Goal: Communication & Community: Ask a question

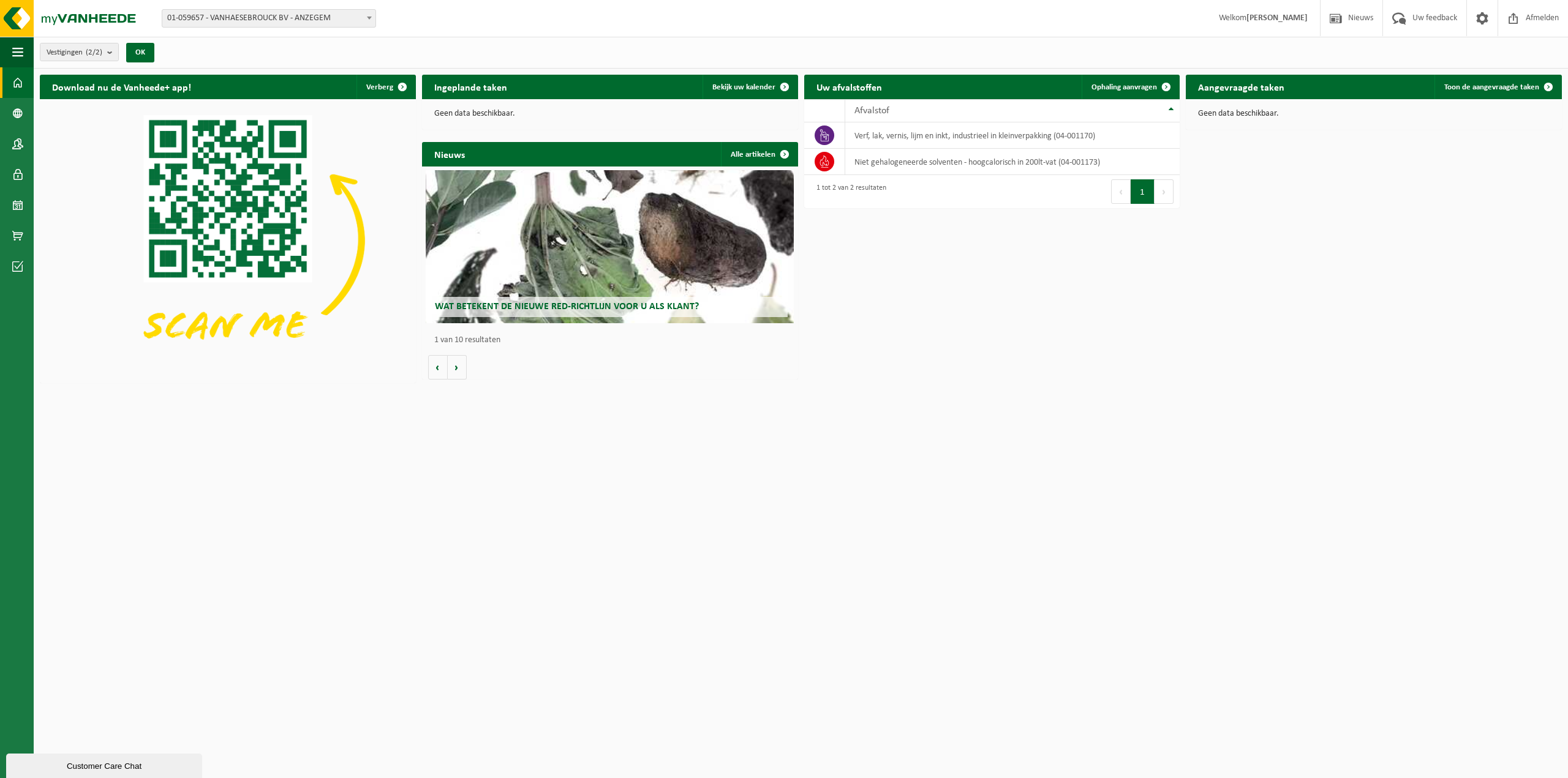
click at [1272, 113] on p "Geen data beschikbaar." at bounding box center [1373, 113] width 351 height 9
click at [1212, 26] on span "Welkom CHRISTELLE VANHAESEBROUCK" at bounding box center [1263, 18] width 114 height 36
click at [1480, 20] on span at bounding box center [1481, 18] width 18 height 36
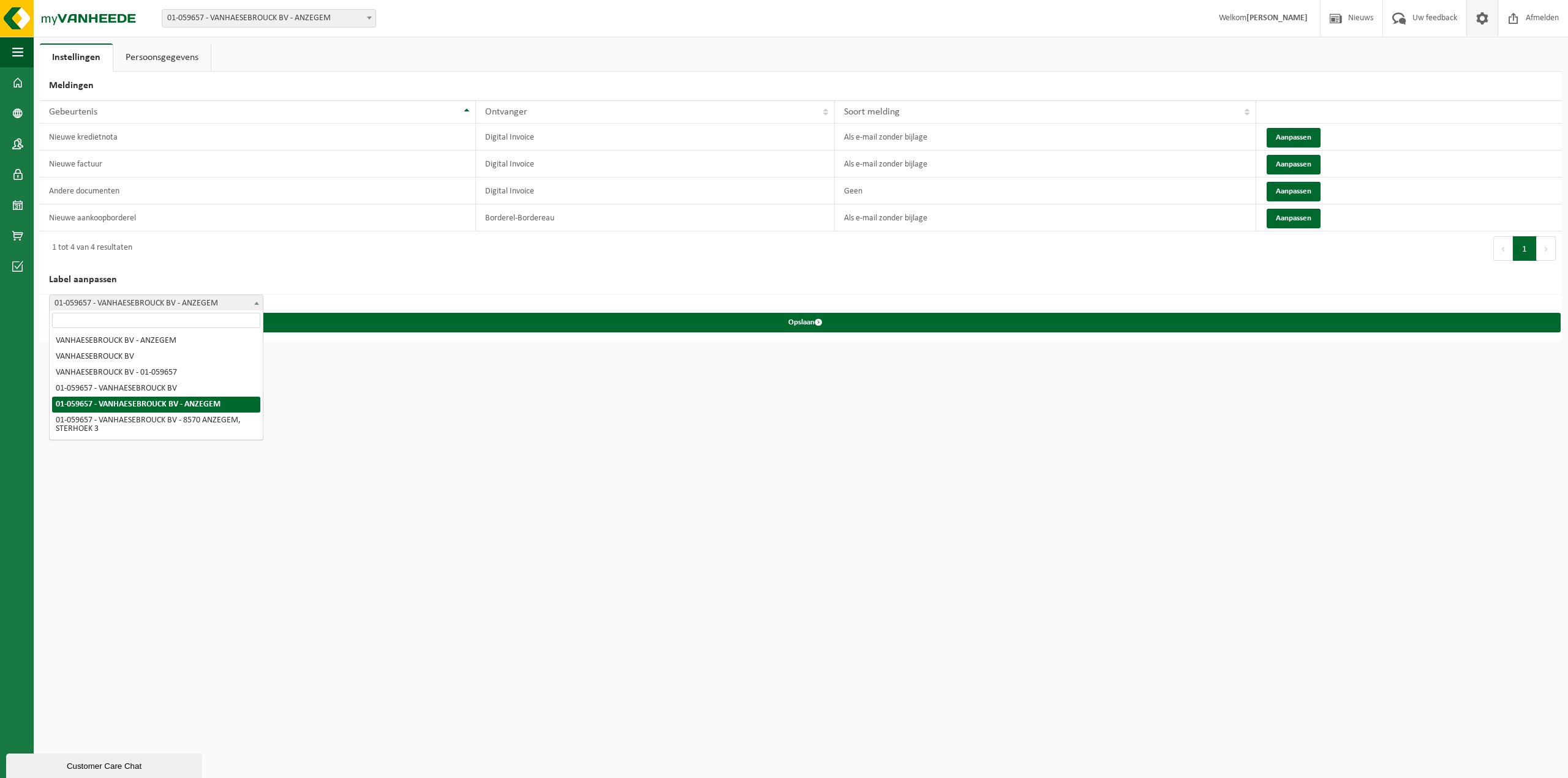
click at [254, 298] on span at bounding box center [257, 303] width 13 height 16
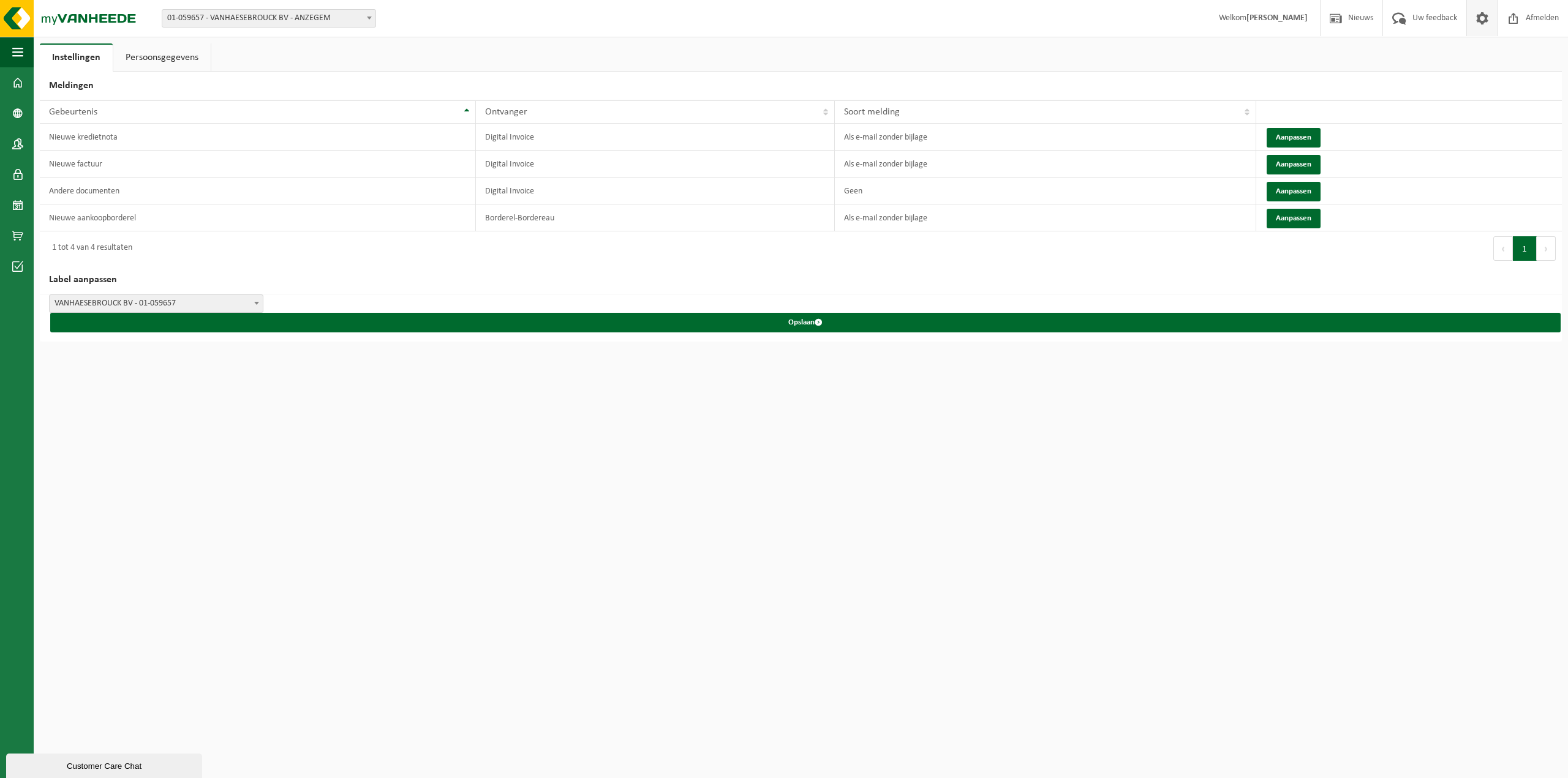
click at [224, 304] on span "VANHAESEBROUCK BV - 01-059657" at bounding box center [156, 304] width 213 height 17
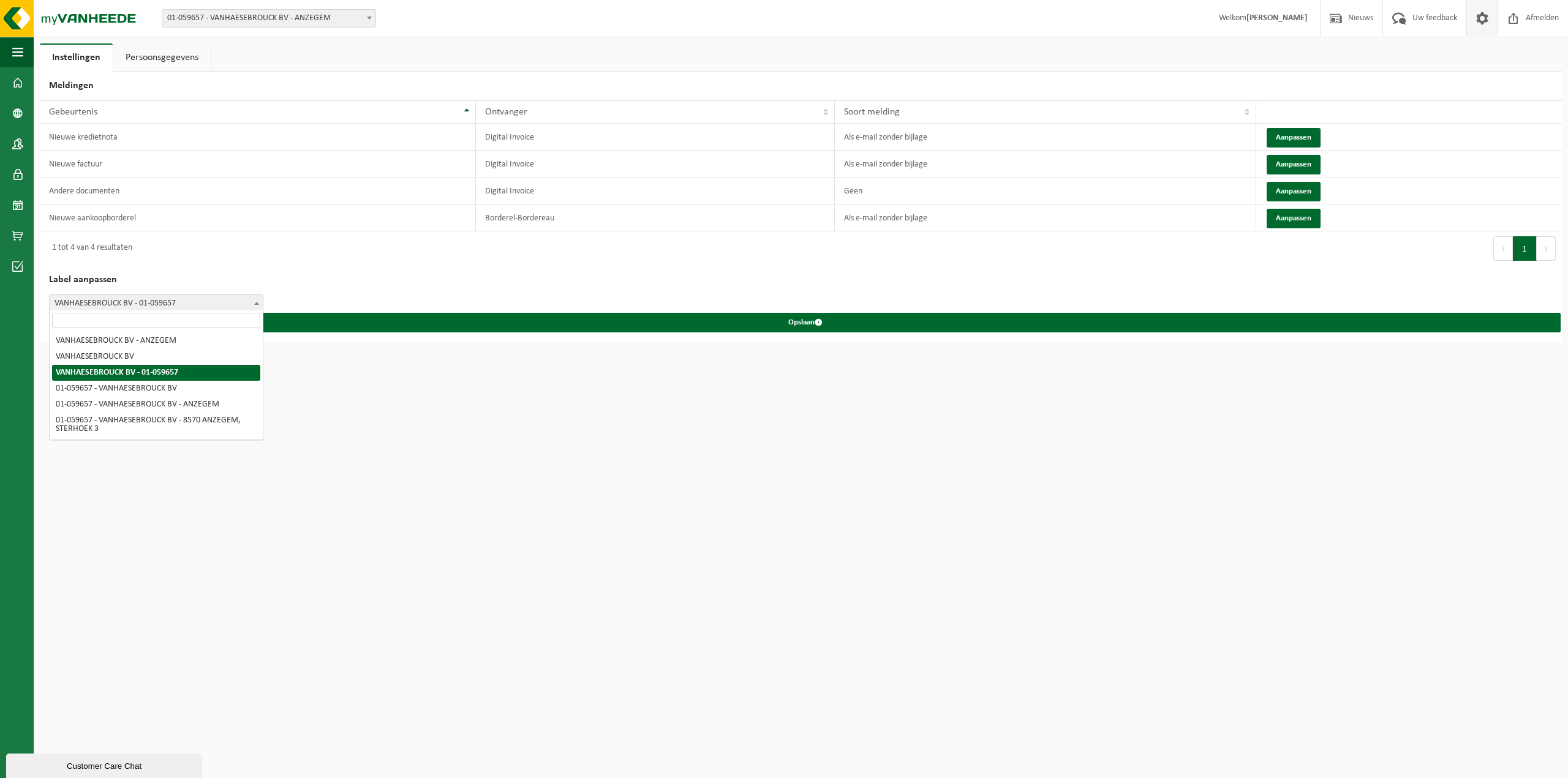
select select "0"
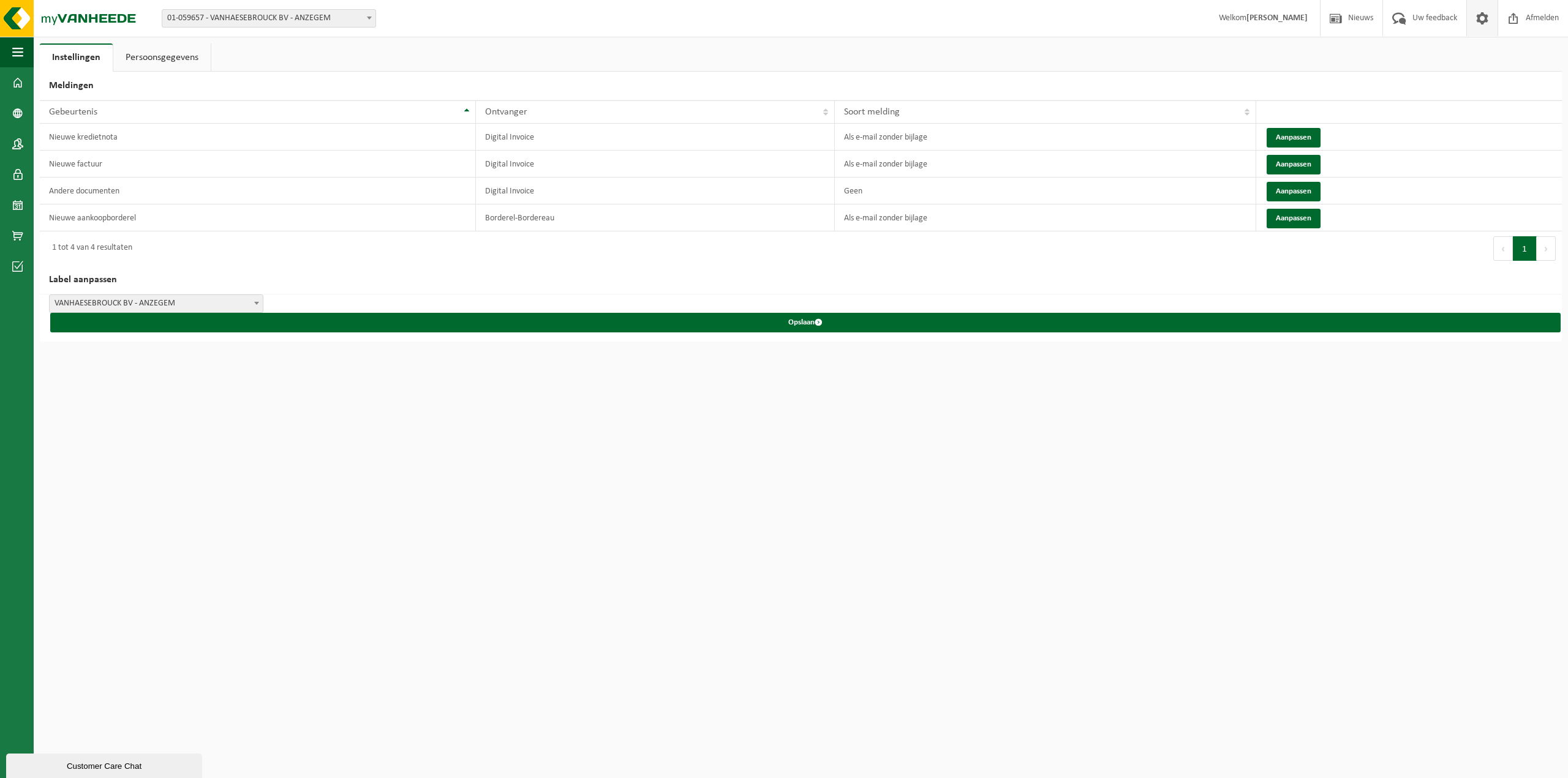
click at [219, 299] on span "VANHAESEBROUCK BV - ANZEGEM" at bounding box center [156, 304] width 213 height 17
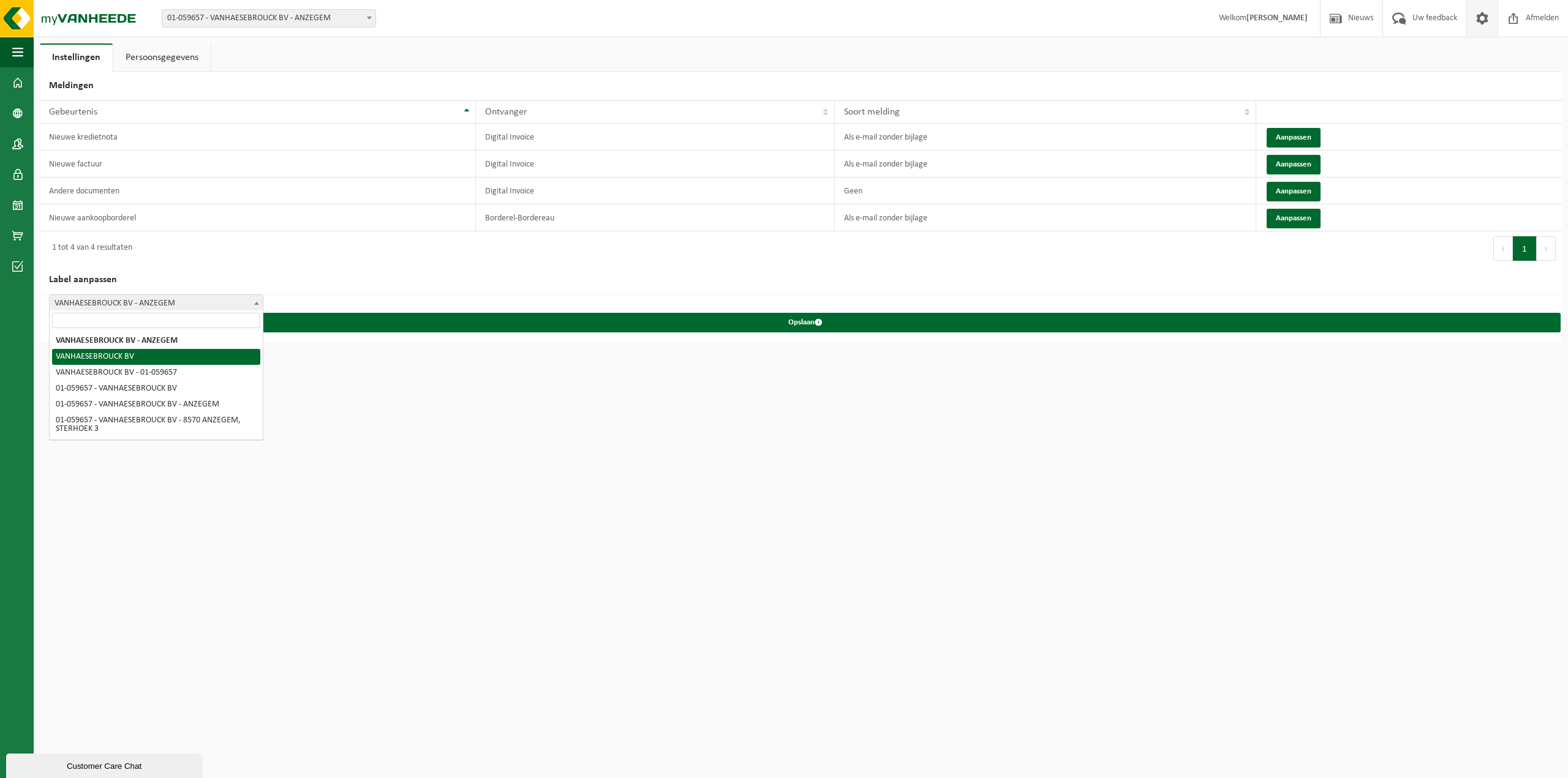
click at [328, 406] on html "Vestiging: 01-059657 - VANHAESEBROUCK BV - ANZEGEM 10-995939 - METAALCONSTRUCTI…" at bounding box center [784, 389] width 1568 height 778
click at [17, 84] on span at bounding box center [18, 82] width 11 height 31
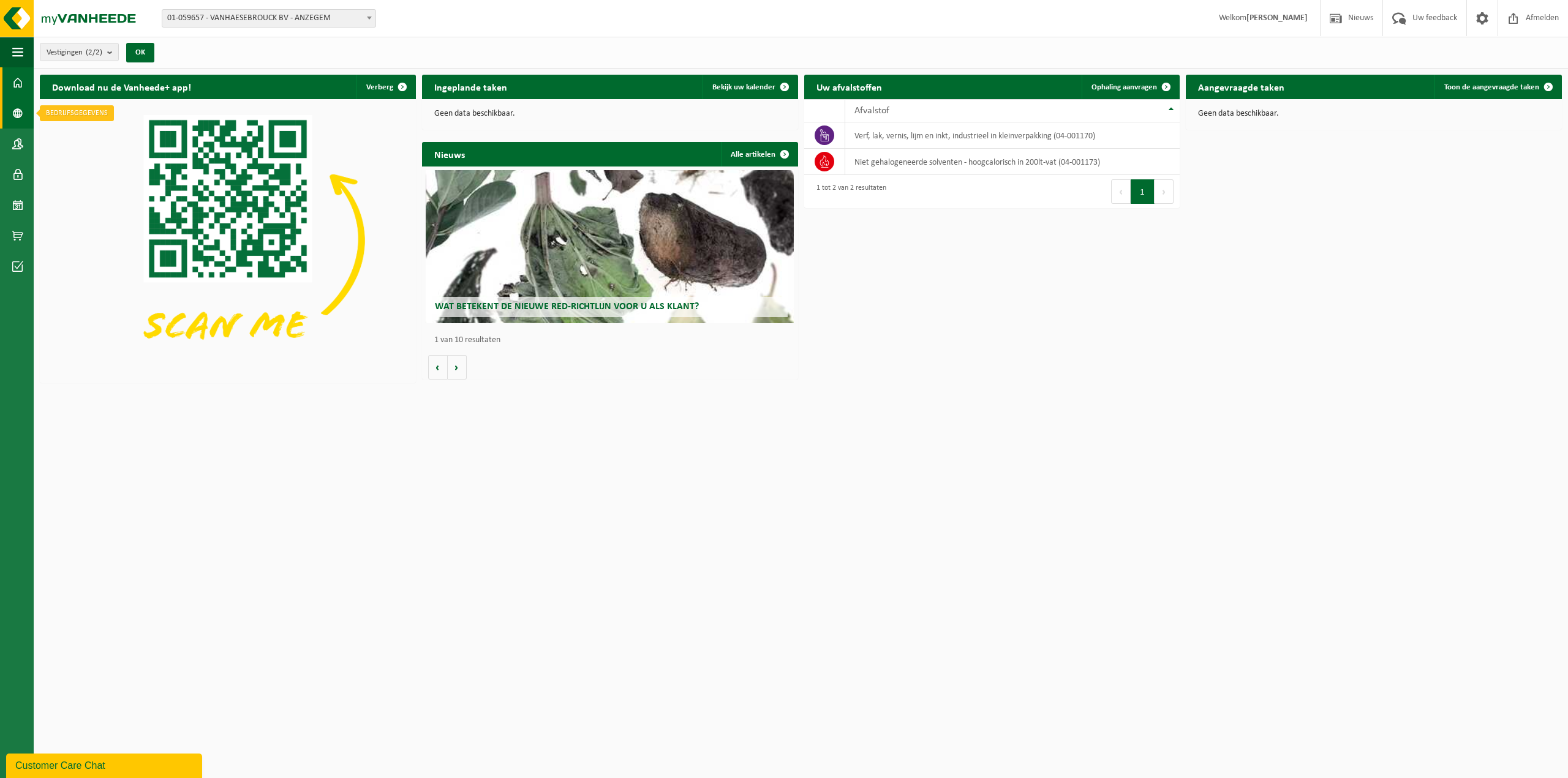
click at [9, 115] on link "Bedrijfsgegevens" at bounding box center [16, 113] width 34 height 31
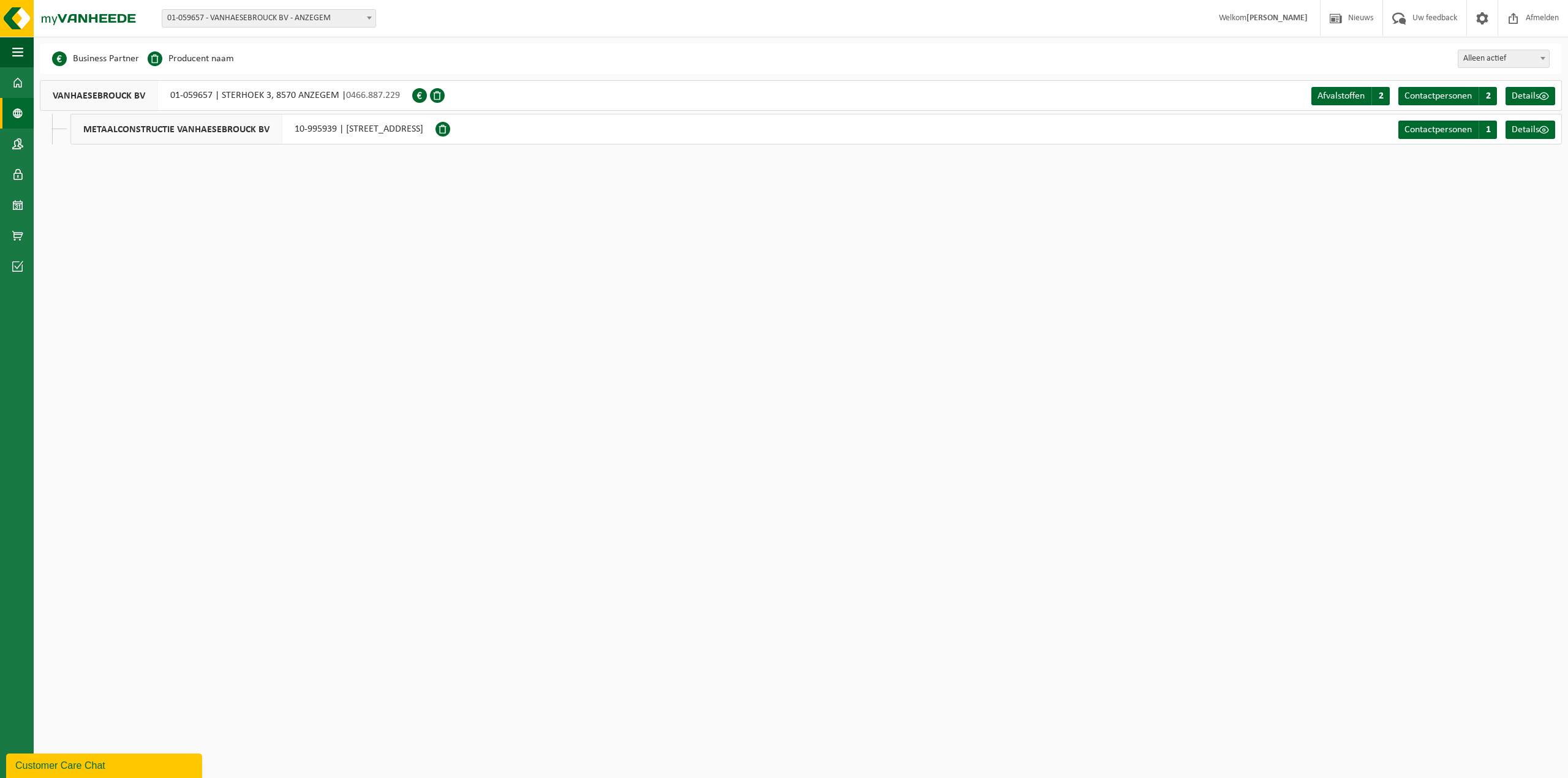
click at [342, 152] on div "Even geduld. Door de grote hoeveelheid gegevens duurt het laden even. Business …" at bounding box center [800, 100] width 1534 height 113
click at [450, 128] on span at bounding box center [442, 129] width 15 height 15
click at [348, 124] on div "METAALCONSTRUCTIE VANHAESEBROUCK BV 10-995939 | RUE DU TIER 1, 6660 NADRIN" at bounding box center [253, 128] width 365 height 31
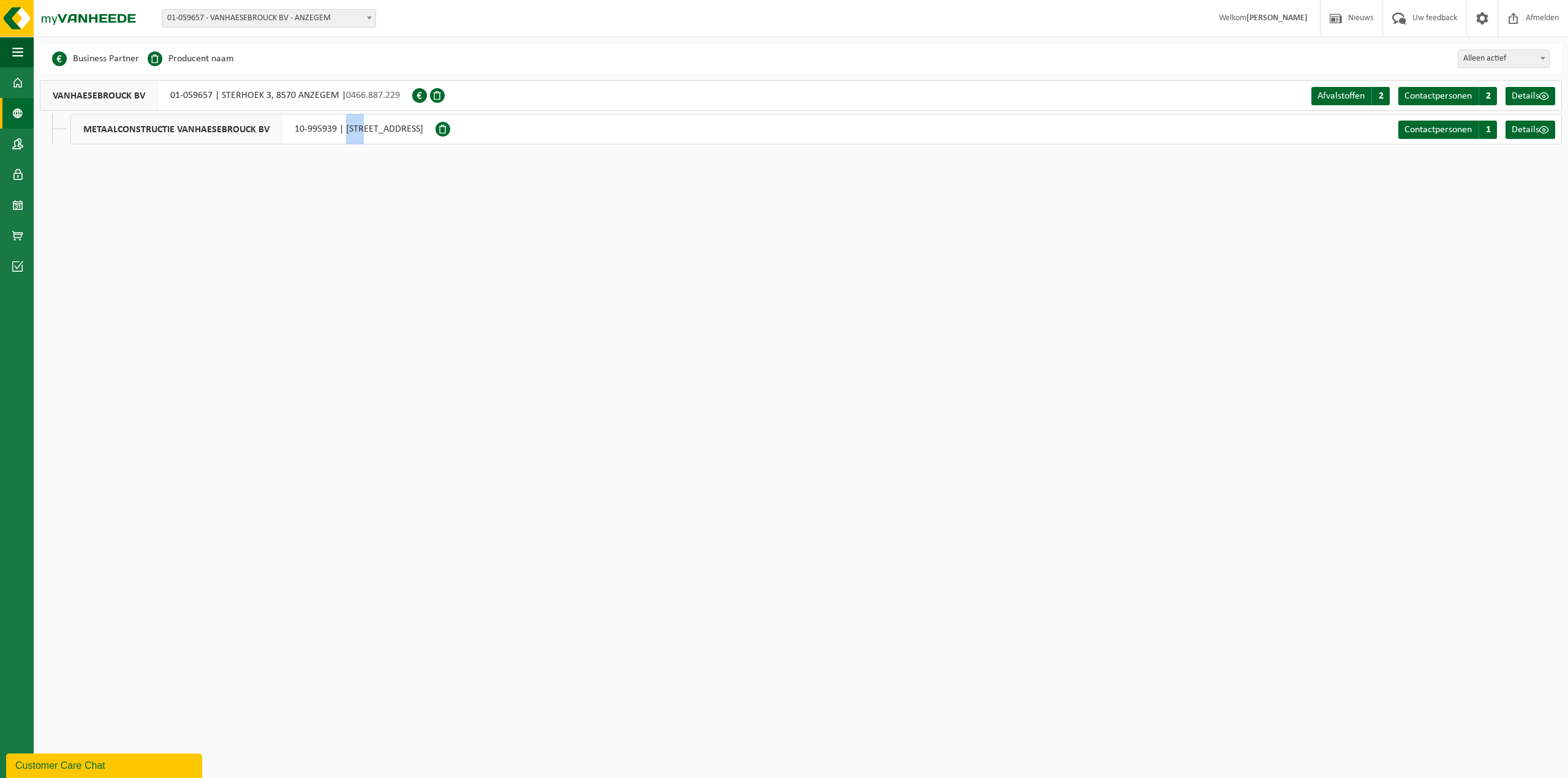
click at [348, 124] on div "METAALCONSTRUCTIE VANHAESEBROUCK BV 10-995939 | RUE DU TIER 1, 6660 NADRIN" at bounding box center [253, 128] width 365 height 31
click at [254, 140] on span "METAALCONSTRUCTIE VANHAESEBROUCK BV" at bounding box center [177, 129] width 211 height 30
drag, startPoint x: 272, startPoint y: 122, endPoint x: 453, endPoint y: 129, distance: 181.1
click at [435, 129] on div "METAALCONSTRUCTIE VANHAESEBROUCK BV 10-995939 | RUE DU TIER 1, 6660 NADRIN" at bounding box center [253, 128] width 365 height 31
click at [322, 151] on div "Even geduld. Door de grote hoeveelheid gegevens duurt het laden even. Business …" at bounding box center [800, 100] width 1534 height 113
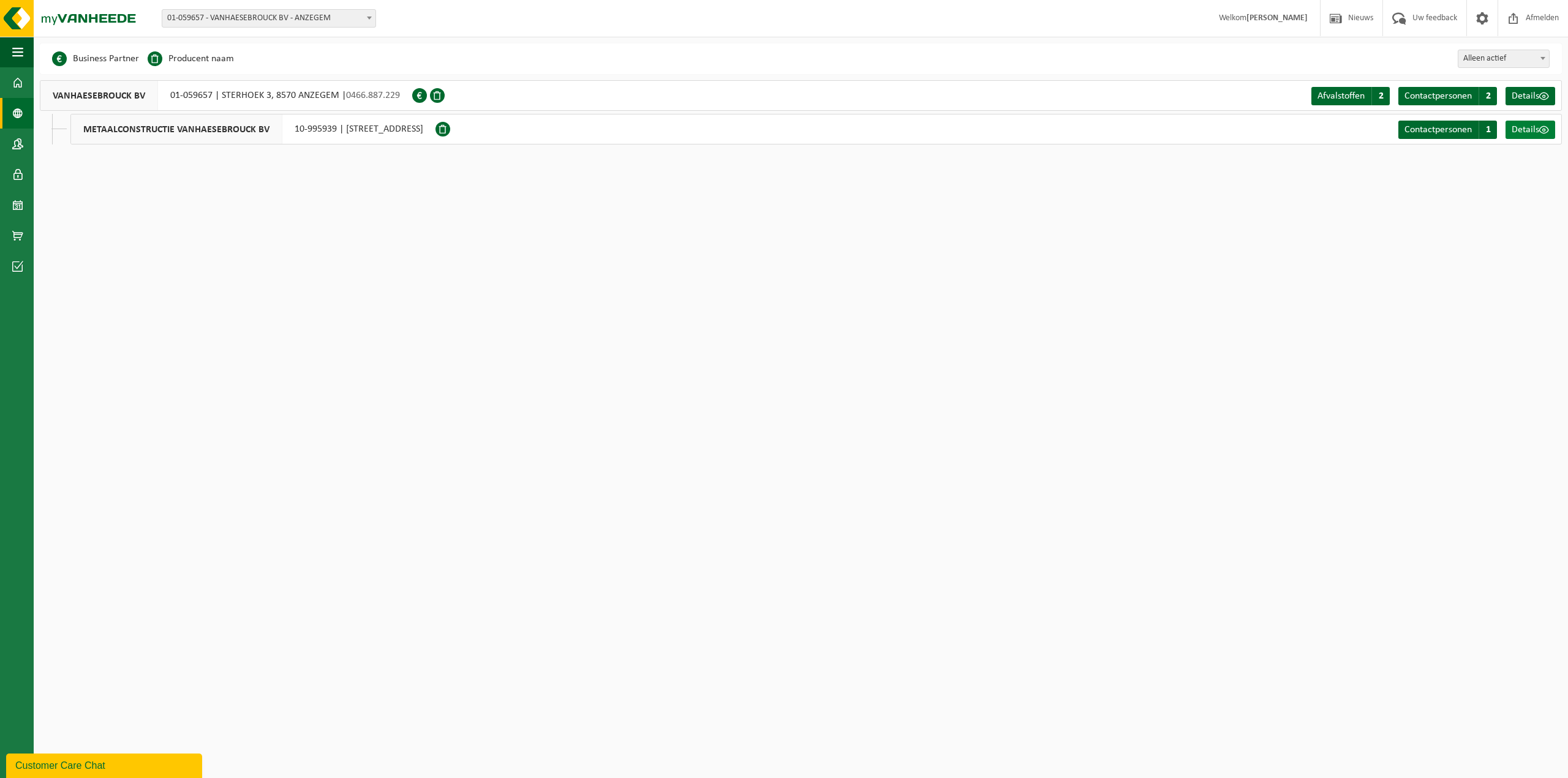
click at [1541, 131] on span at bounding box center [1544, 130] width 10 height 10
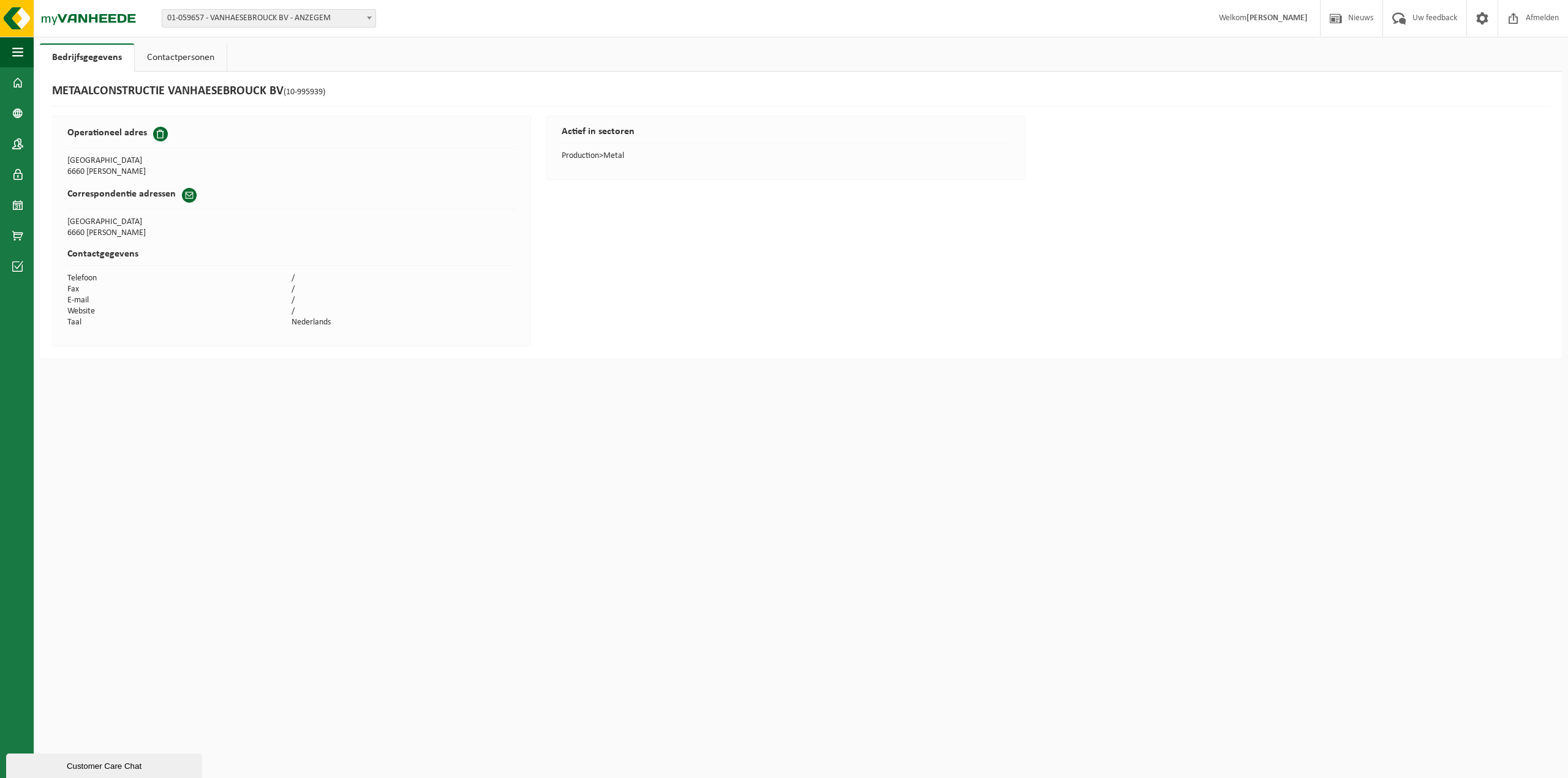
click at [72, 762] on div "Customer Care Chat" at bounding box center [104, 766] width 178 height 9
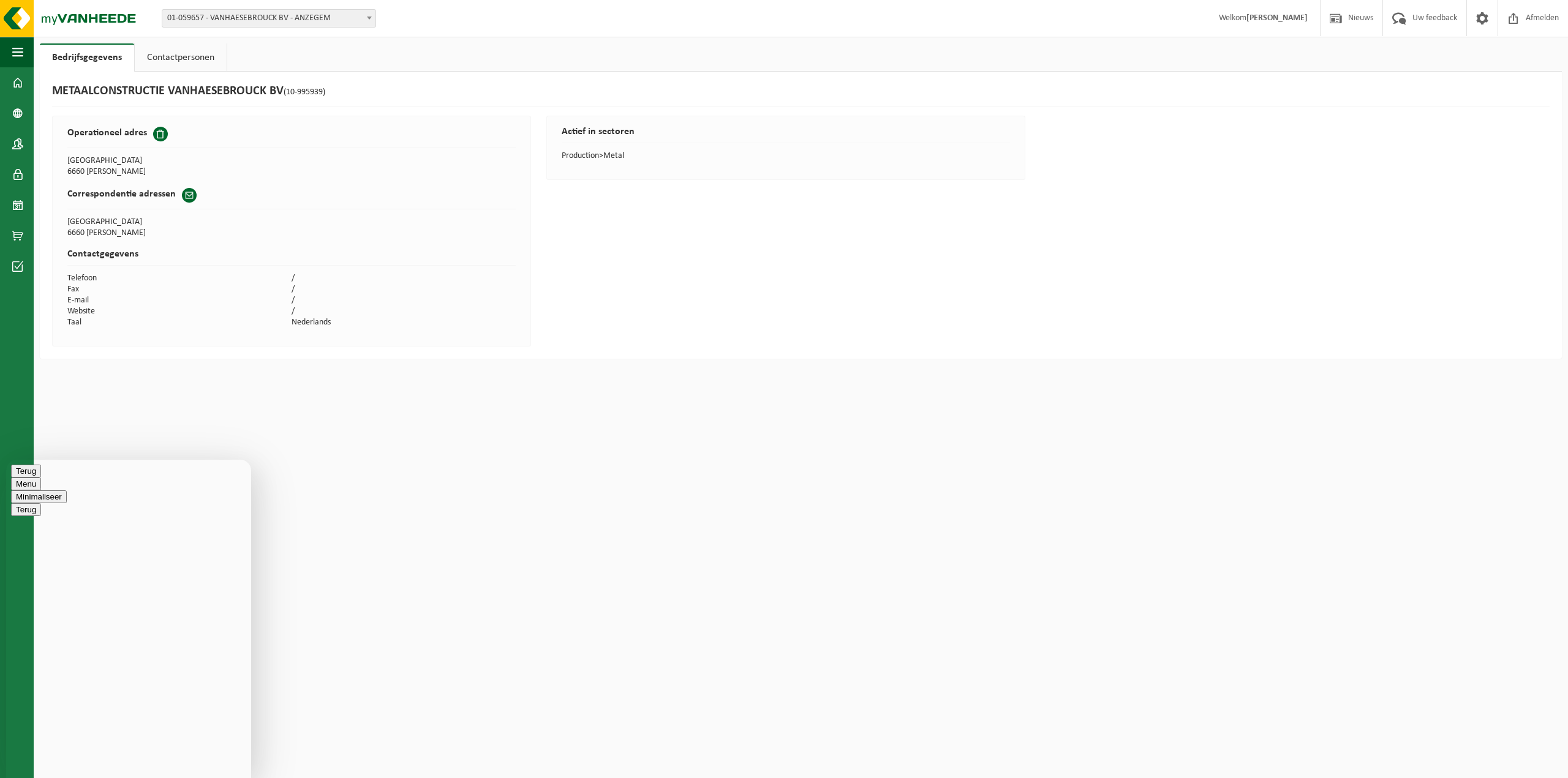
type textarea "G"
type textarea "Hallo, enkele dagen geleden hebben we een offerte aangevraagd voor het gebruik …"
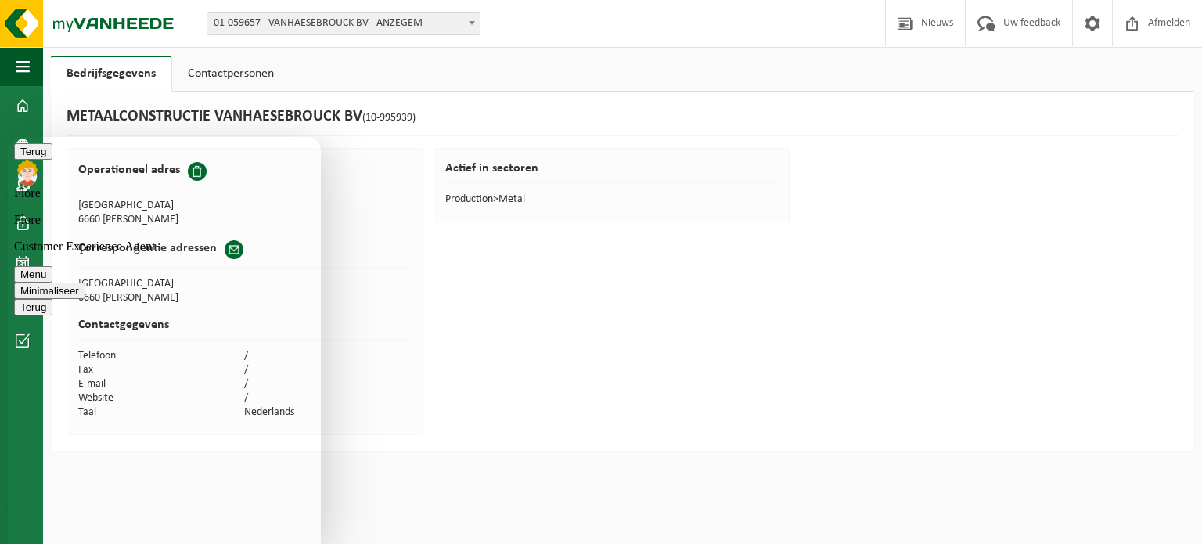
click at [32, 160] on button "Terug" at bounding box center [33, 151] width 38 height 16
click at [38, 157] on button "Terug" at bounding box center [33, 151] width 38 height 16
click at [52, 266] on button "Menu" at bounding box center [33, 274] width 38 height 16
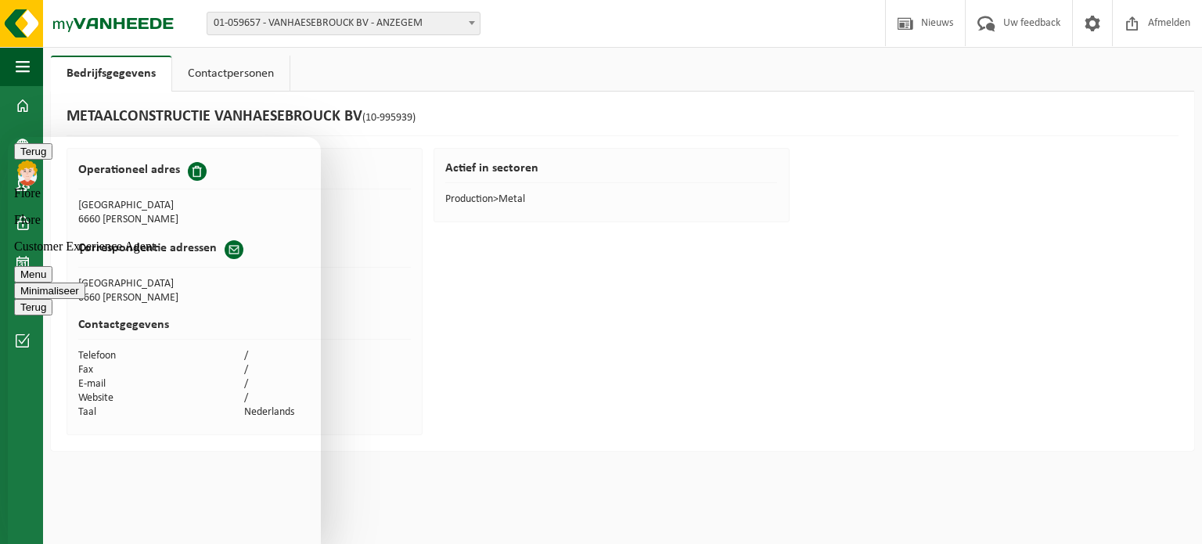
click at [25, 155] on button "Terug" at bounding box center [33, 151] width 38 height 16
drag, startPoint x: 77, startPoint y: 493, endPoint x: 84, endPoint y: 492, distance: 7.9
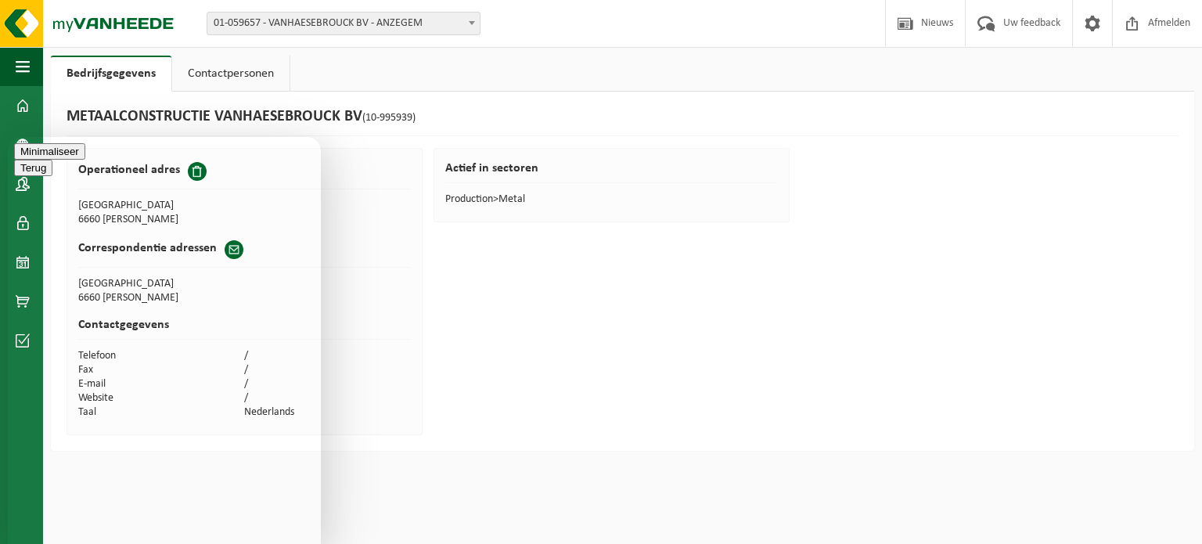
click at [244, 63] on link "Contactpersonen" at bounding box center [230, 74] width 117 height 36
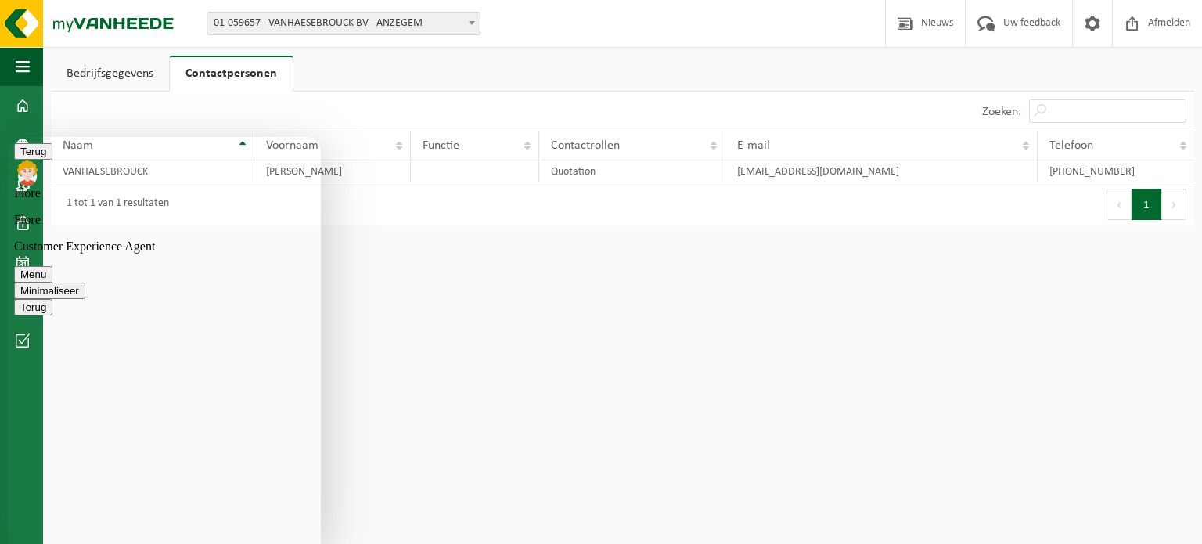
click at [127, 75] on link "Bedrijfsgegevens" at bounding box center [110, 74] width 118 height 36
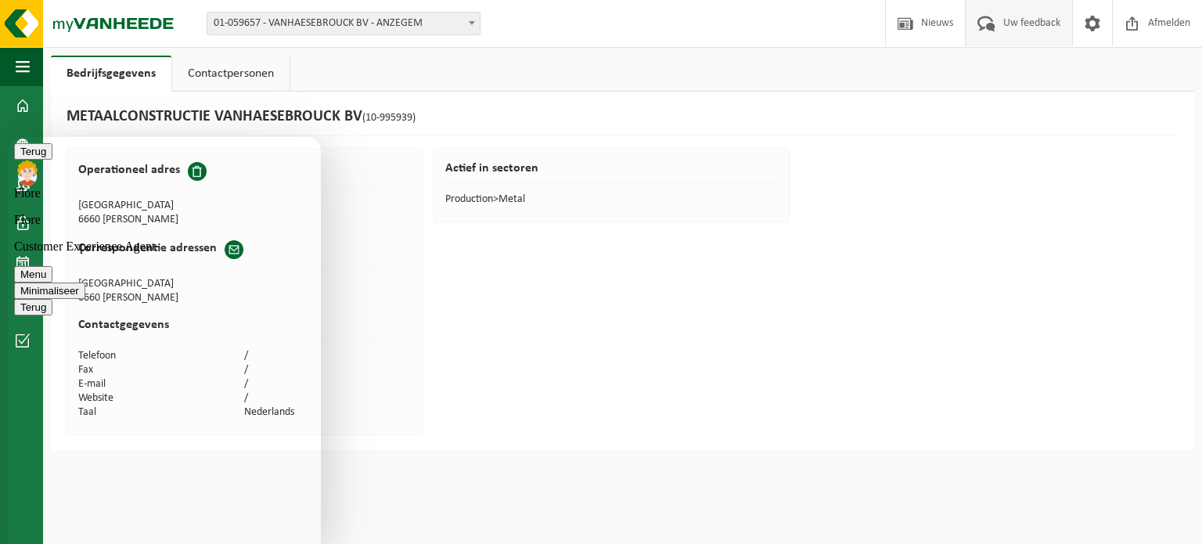
click at [1033, 34] on span "Uw feedback" at bounding box center [1031, 23] width 65 height 46
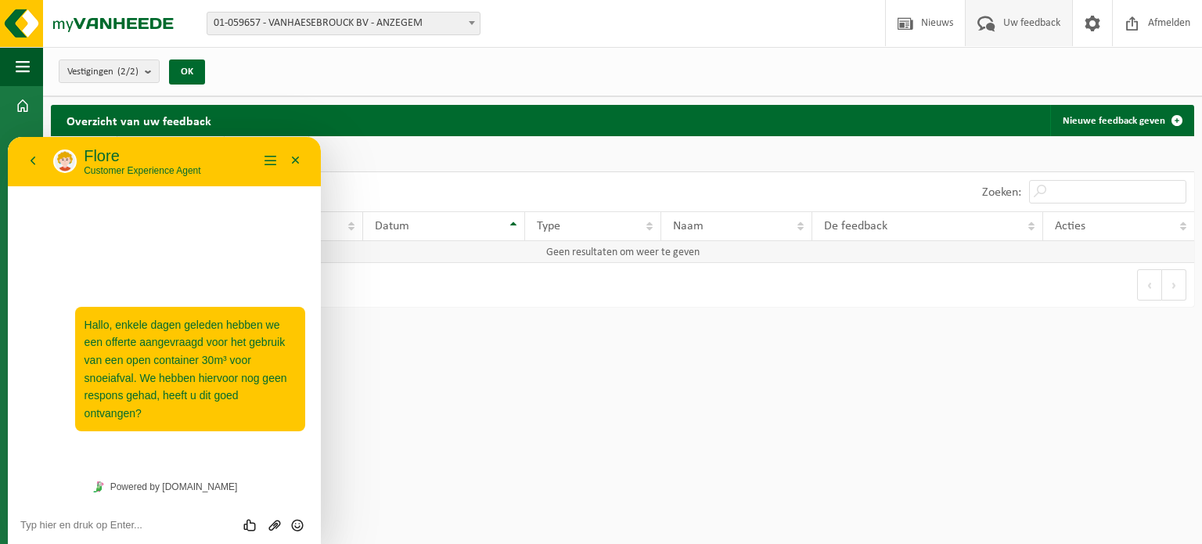
click at [734, 260] on td "Geen resultaten om weer te geven" at bounding box center [622, 252] width 1143 height 22
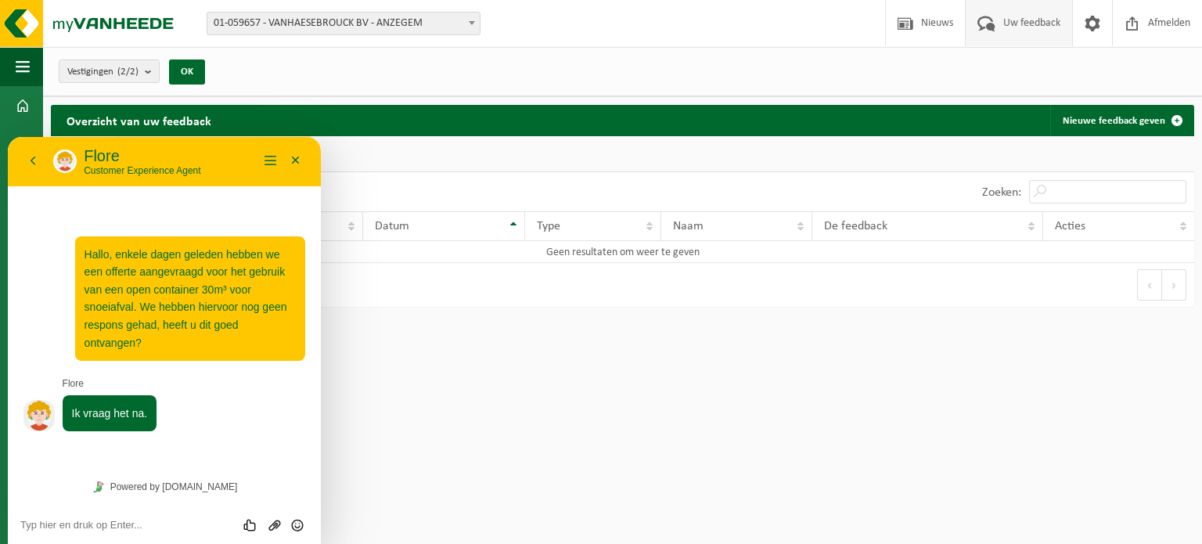
click at [132, 519] on textarea at bounding box center [164, 525] width 288 height 13
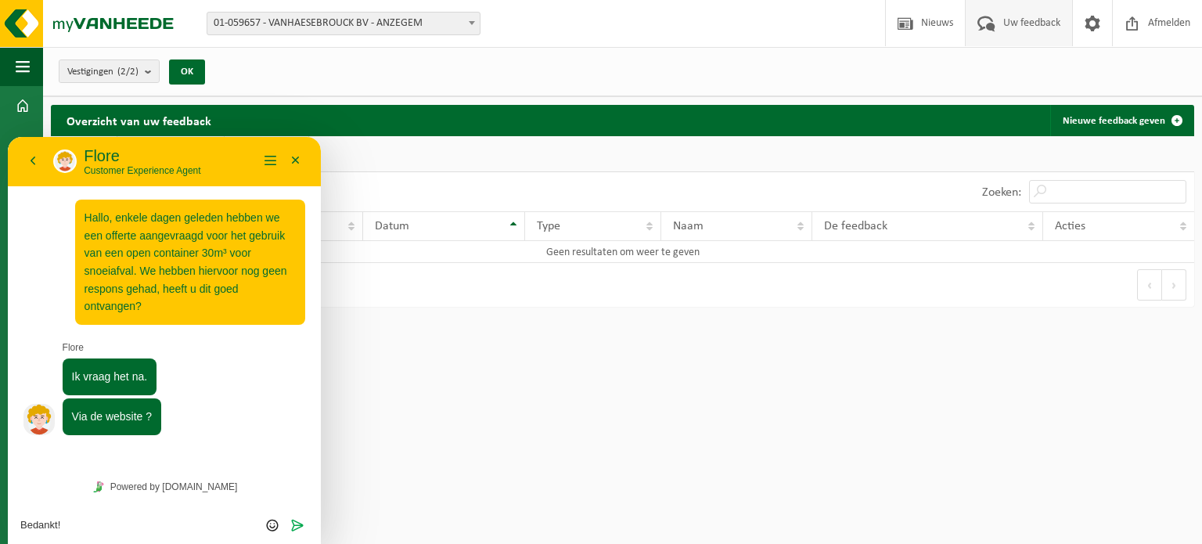
drag, startPoint x: 63, startPoint y: 534, endPoint x: 0, endPoint y: 529, distance: 62.8
click at [8, 529] on html "Terug [PERSON_NAME] Customer Experience Agent Menu Minimaliseer Terug Powered b…" at bounding box center [164, 340] width 313 height 407
click at [92, 526] on textarea "Bedankt!" at bounding box center [164, 525] width 288 height 13
drag, startPoint x: 58, startPoint y: 524, endPoint x: 8, endPoint y: 652, distance: 137.7
click at [8, 515] on html "Terug [PERSON_NAME] Customer Experience Agent Menu Minimaliseer Terug Powered b…" at bounding box center [164, 340] width 313 height 407
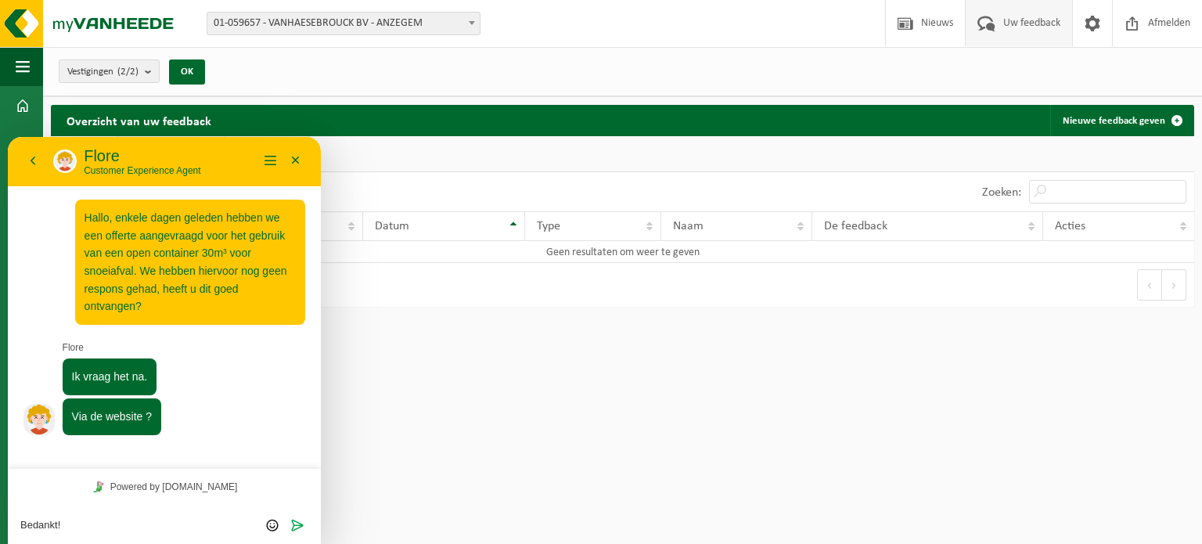
drag, startPoint x: 68, startPoint y: 521, endPoint x: 0, endPoint y: 521, distance: 68.1
click at [8, 521] on html "Terug [PERSON_NAME] Customer Experience Agent Menu Minimaliseer Terug Powered b…" at bounding box center [164, 340] width 313 height 407
type textarea "Ja, via de website"
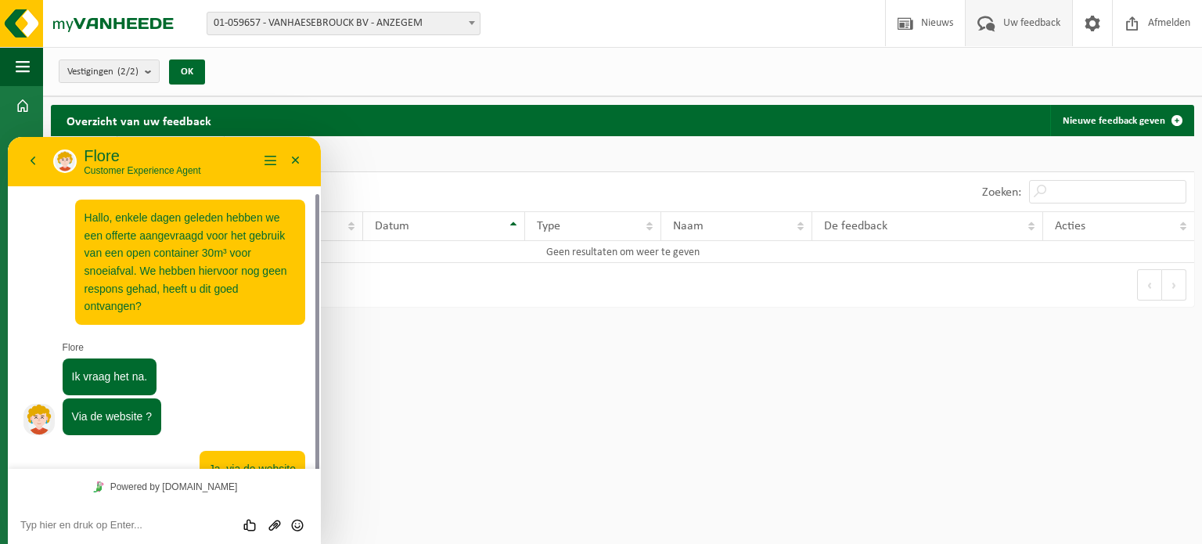
scroll to position [30, 0]
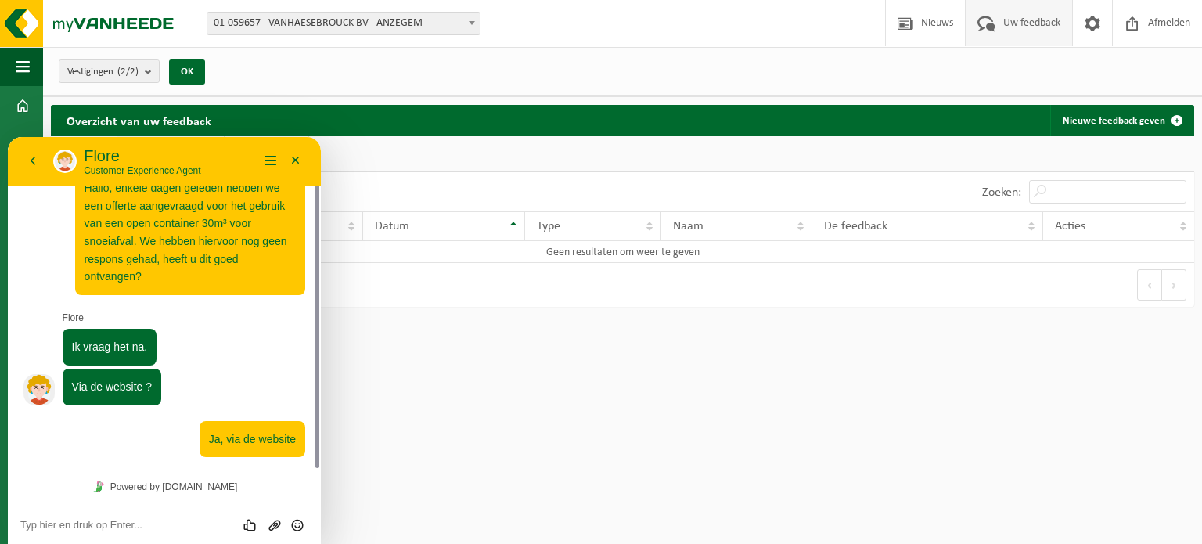
click at [628, 399] on html "Vestiging: 01-059657 - VANHAESEBROUCK BV - ANZEGEM 10-995939 - METAALCONSTRUCTI…" at bounding box center [601, 272] width 1202 height 544
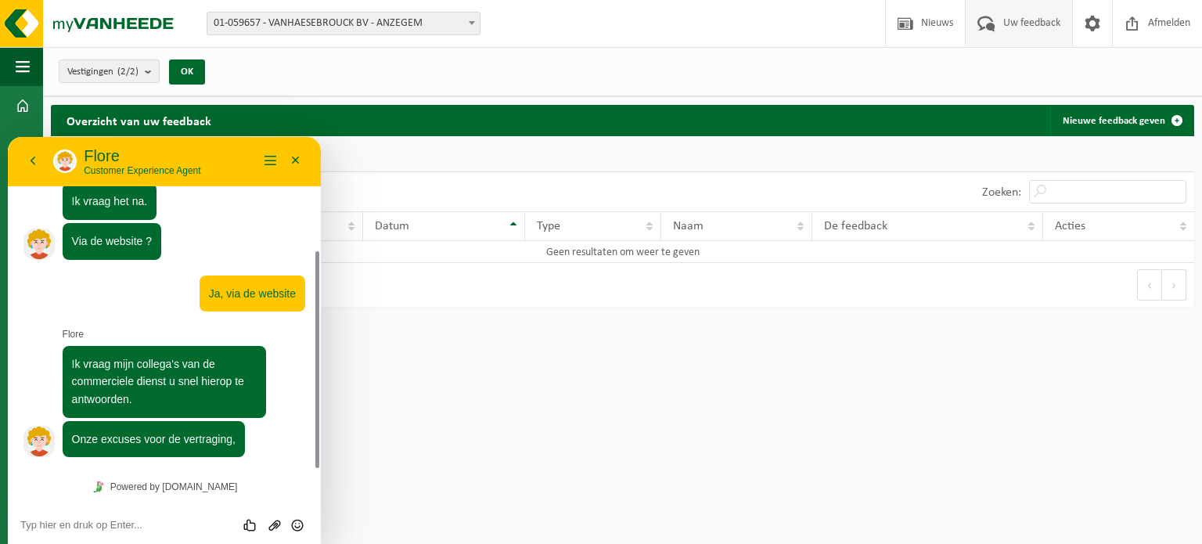
scroll to position [219, 0]
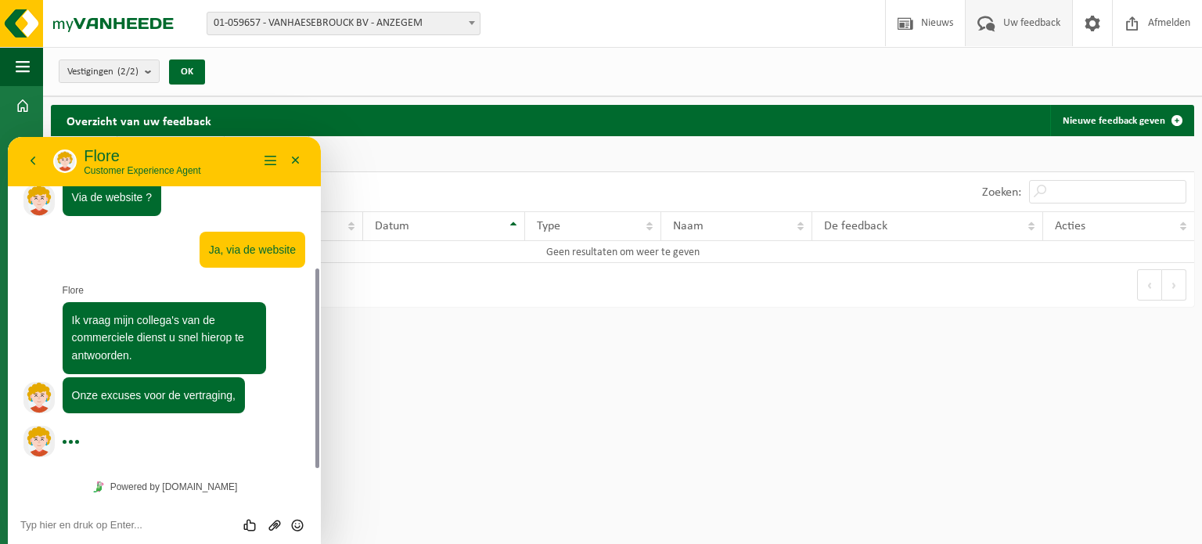
click at [101, 538] on div "Beoordeel deze chat Upload bestand Emoji invoeren" at bounding box center [164, 524] width 313 height 39
click at [103, 531] on div "Beoordeel deze chat Upload bestand Emoji invoeren" at bounding box center [164, 524] width 313 height 39
click at [105, 521] on textarea at bounding box center [164, 525] width 288 height 13
type textarea "Geen probleem hoor"
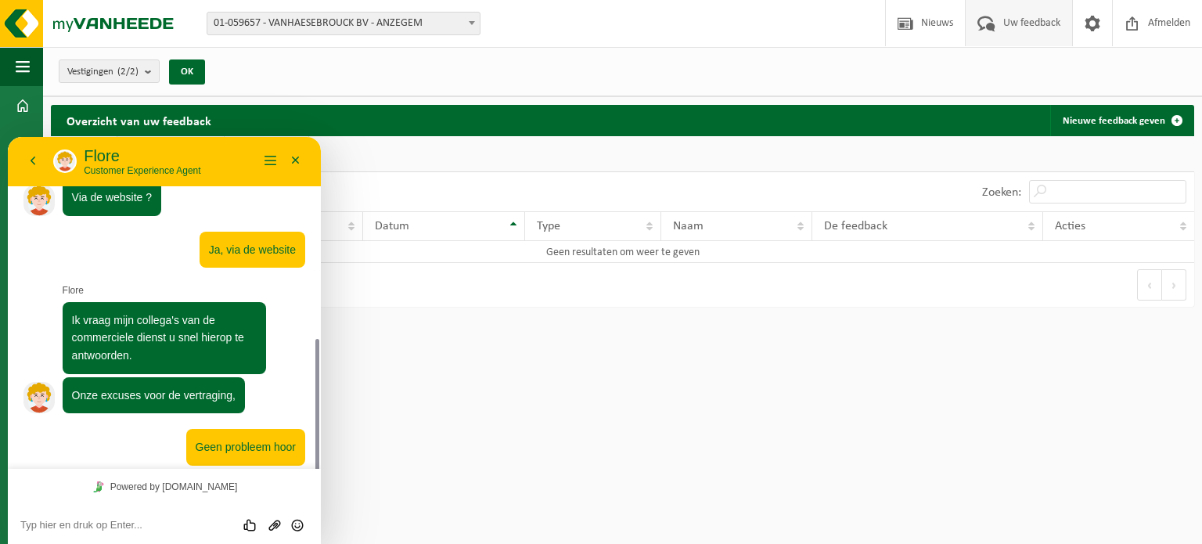
scroll to position [271, 0]
